Goal: Task Accomplishment & Management: Complete application form

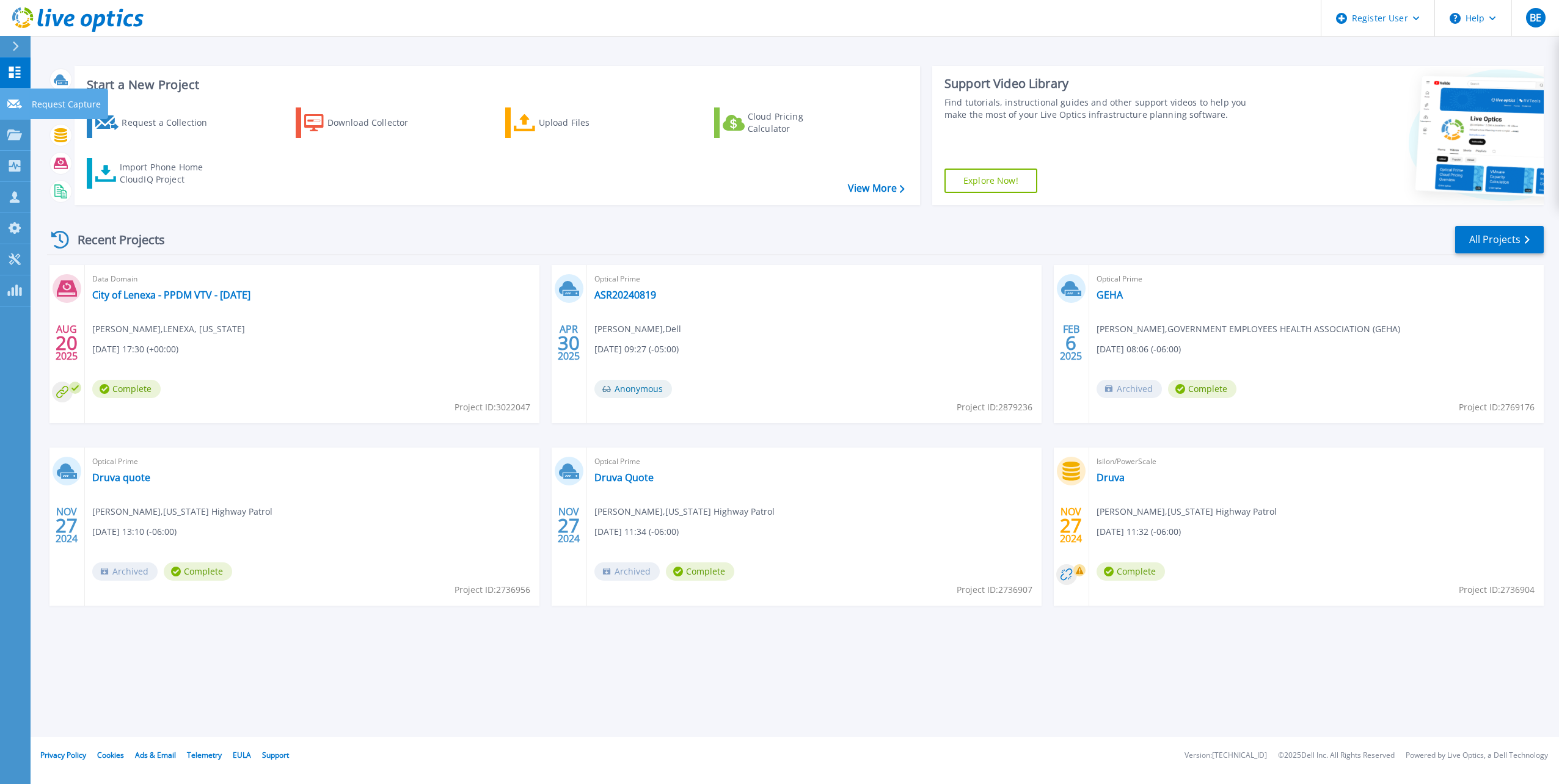
click at [64, 106] on p "Request Capture" at bounding box center [66, 104] width 69 height 31
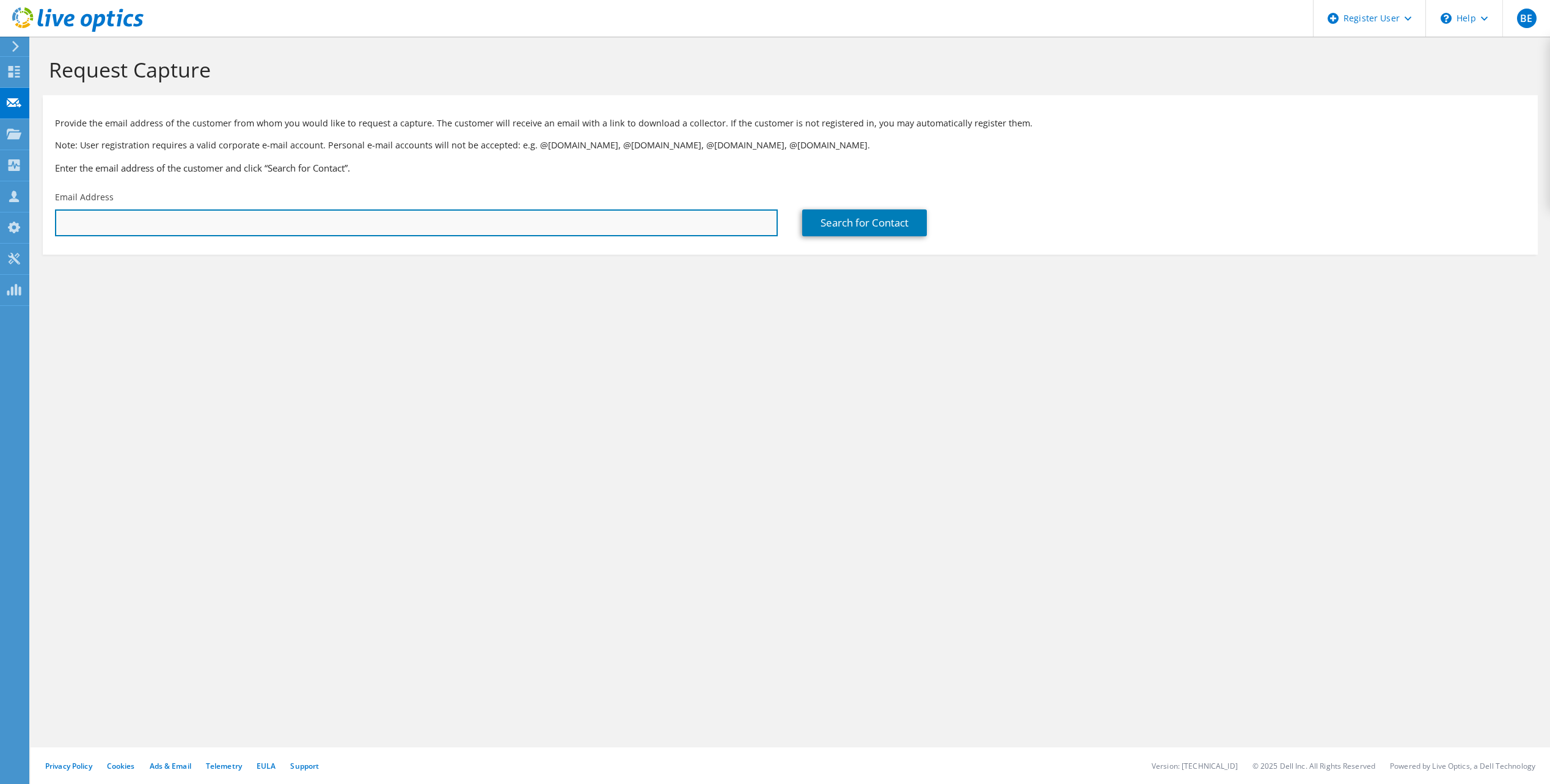
paste input "williamsonjoe@mst.edu"
type input "williamsonjoe@mst.edu"
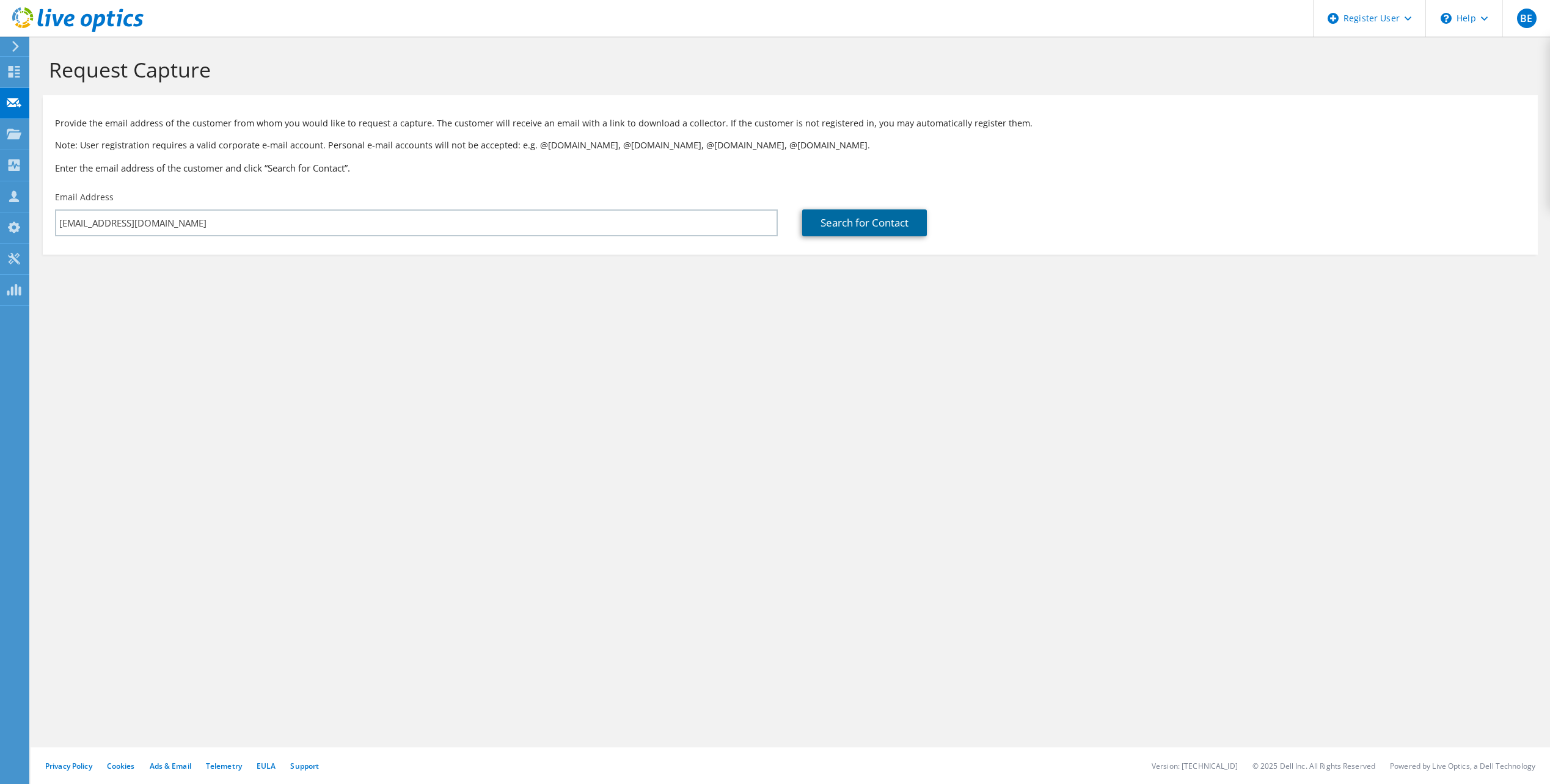
click at [853, 223] on link "Search for Contact" at bounding box center [864, 223] width 125 height 27
type input "UNIVERSITY OF MISSOURI-ROLLA"
type input "Joe"
type input "Williamson"
type input "[GEOGRAPHIC_DATA]"
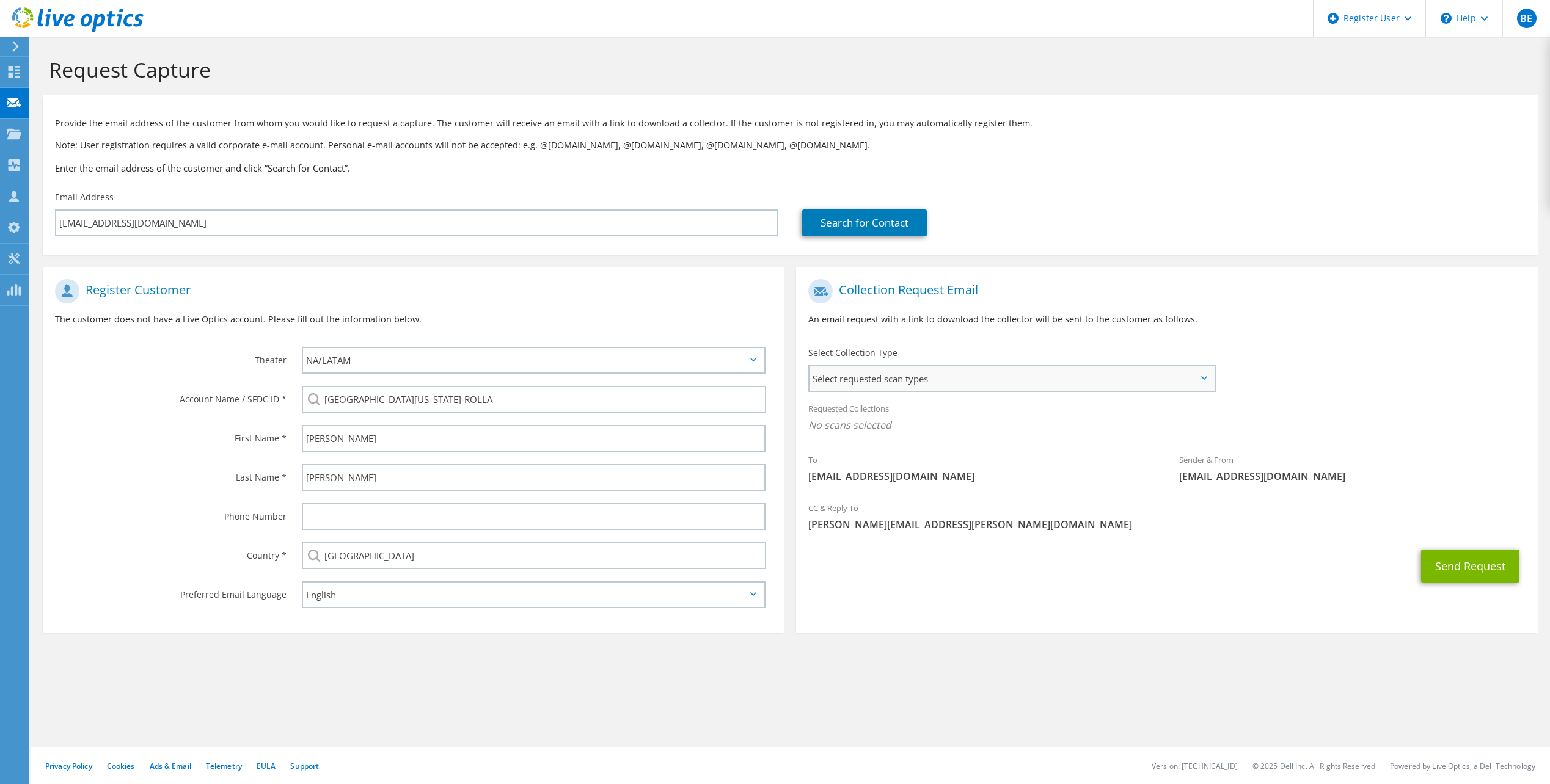
click at [1200, 373] on span "Select requested scan types" at bounding box center [1011, 379] width 404 height 25
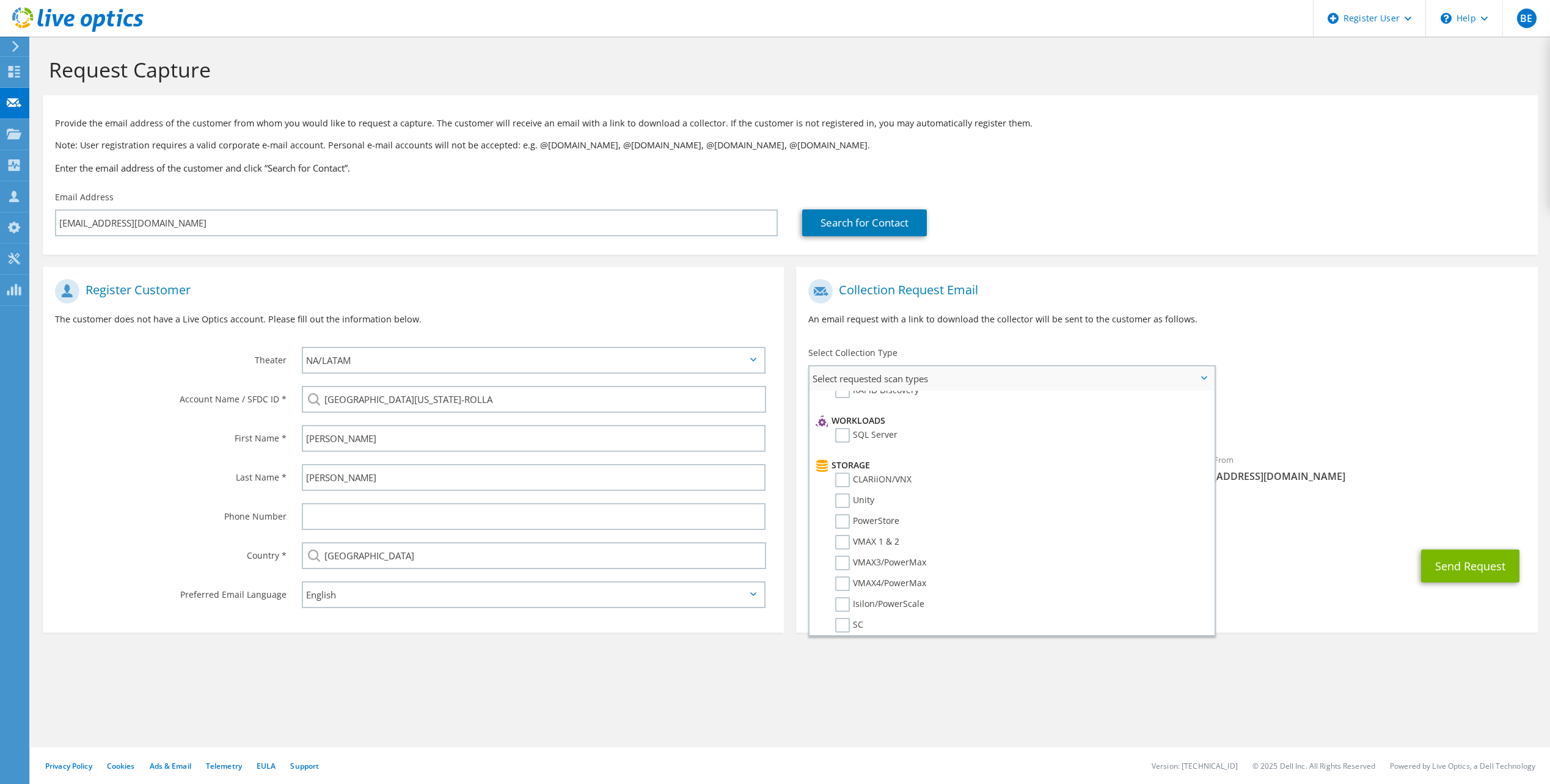
scroll to position [163, 0]
click at [841, 487] on label "Unity" at bounding box center [855, 487] width 39 height 15
click at [0, 0] on input "Unity" at bounding box center [0, 0] width 0 height 0
click at [1242, 566] on div "Send Request" at bounding box center [1166, 569] width 741 height 45
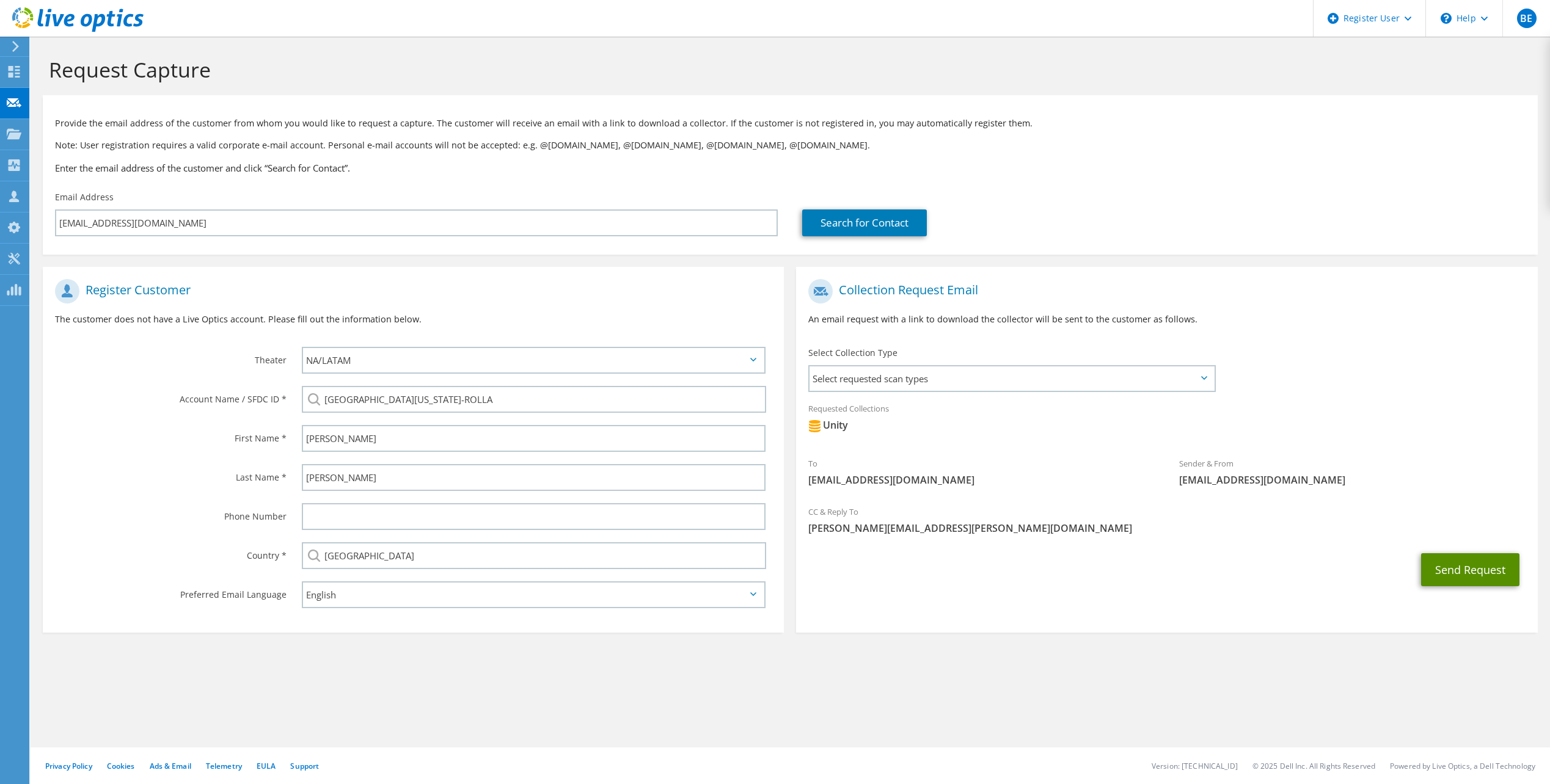
click at [1451, 572] on button "Send Request" at bounding box center [1470, 569] width 98 height 33
